Goal: Information Seeking & Learning: Learn about a topic

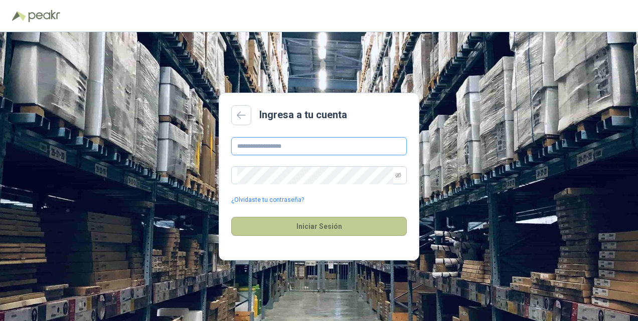
type input "**********"
click at [321, 230] on button "Iniciar Sesión" at bounding box center [319, 226] width 176 height 19
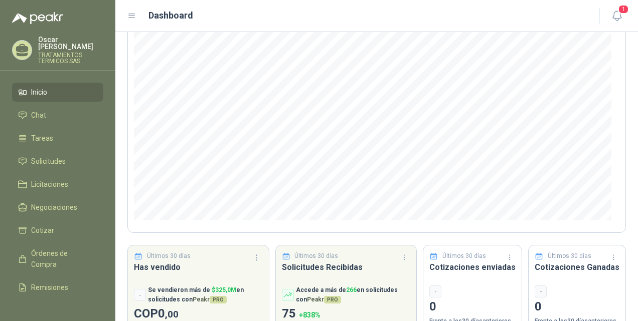
scroll to position [129, 0]
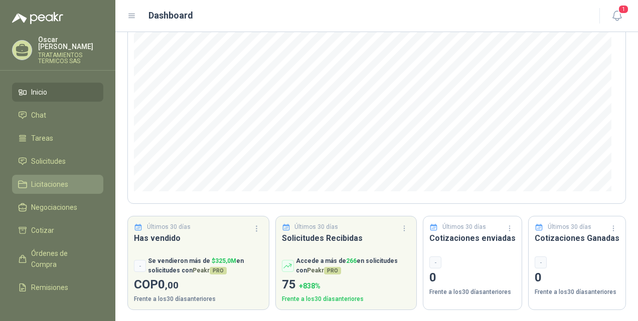
click at [47, 185] on span "Licitaciones" at bounding box center [49, 184] width 37 height 11
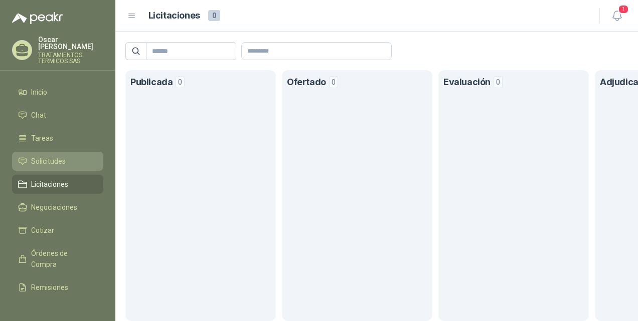
click at [60, 168] on link "Solicitudes" at bounding box center [57, 161] width 91 height 19
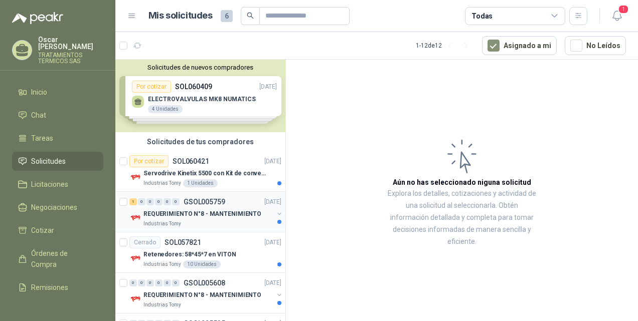
scroll to position [50, 0]
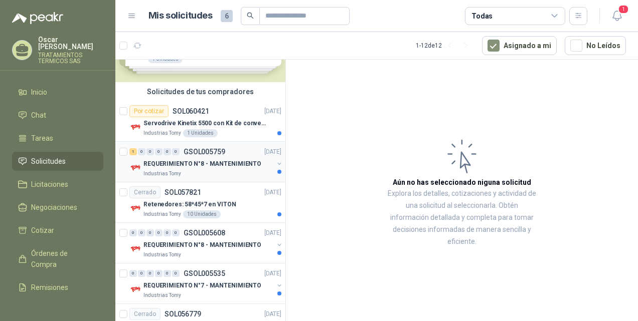
click at [208, 162] on p "REQUERIMIENTO N°8 - MANTENIMIENTO" at bounding box center [202, 164] width 118 height 10
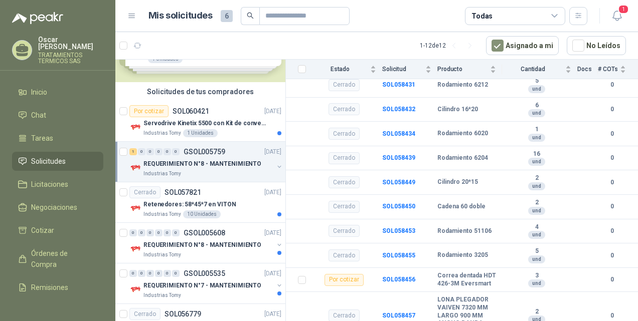
scroll to position [246, 0]
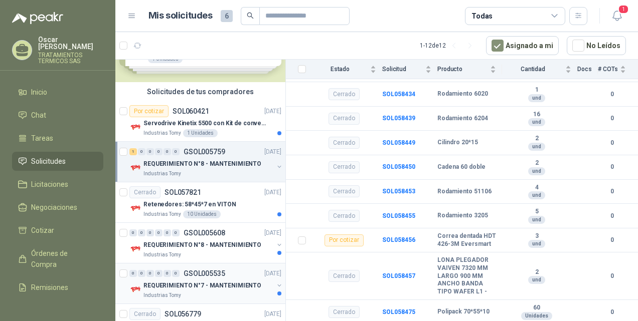
click at [190, 284] on p "REQUERIMIENTO N°7 - MANTENIMIENTO" at bounding box center [202, 286] width 118 height 10
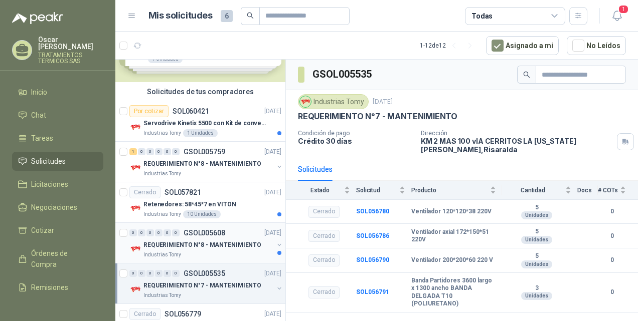
click at [205, 241] on p "REQUERIMIENTO N°8 - MANTENIMIENTO" at bounding box center [202, 246] width 118 height 10
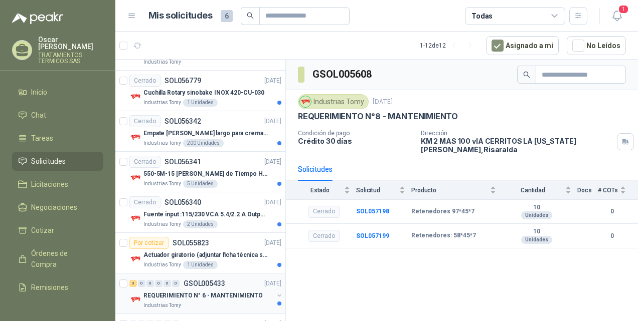
scroll to position [283, 0]
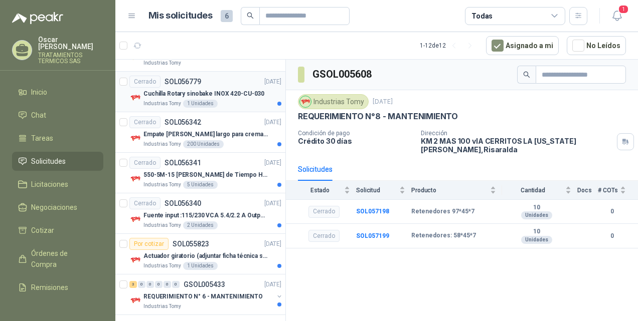
click at [186, 92] on p "Cuchilla Rotary sinobake INOX 420-CU-030" at bounding box center [203, 94] width 121 height 10
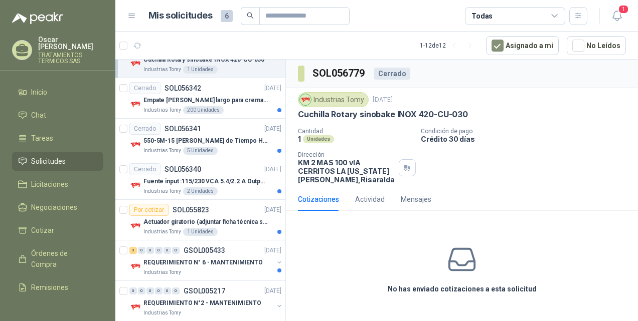
scroll to position [326, 0]
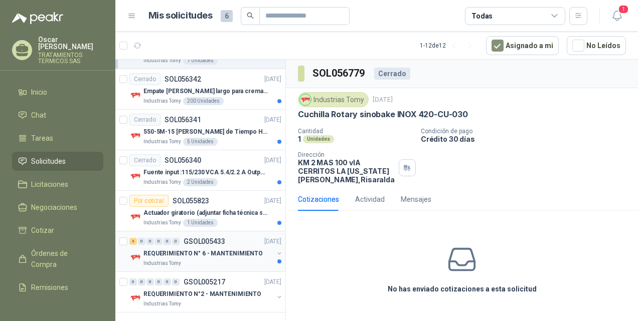
click at [187, 255] on p "REQUERIMIENTO N° 6 - MANTENIMIENTO" at bounding box center [202, 254] width 119 height 10
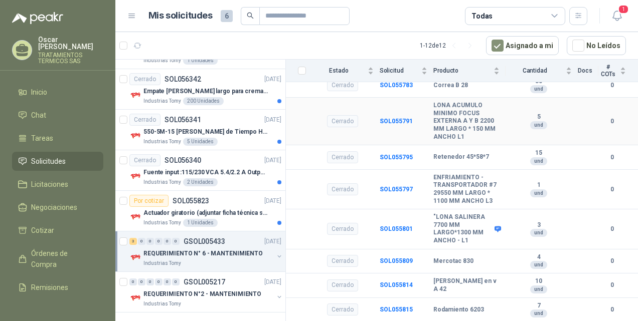
scroll to position [1359, 0]
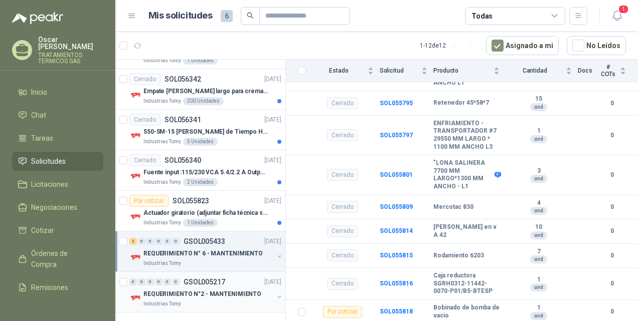
click at [209, 285] on div "0 0 0 0 0 0 GSOL005217 [DATE]" at bounding box center [206, 282] width 154 height 12
